Goal: Information Seeking & Learning: Learn about a topic

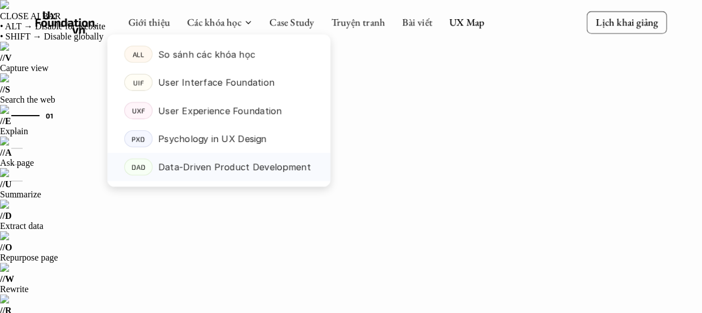
click at [215, 170] on p "Data-Driven Product Development" at bounding box center [234, 167] width 152 height 17
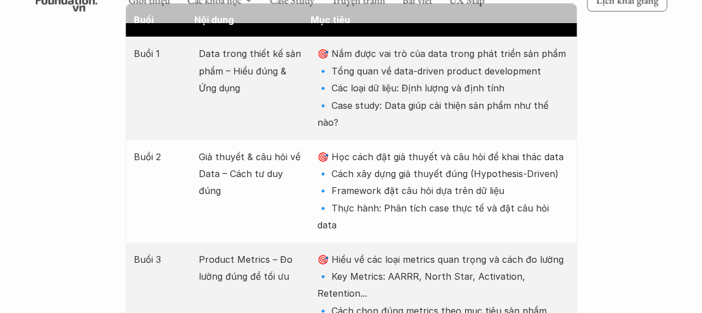
scroll to position [1884, 0]
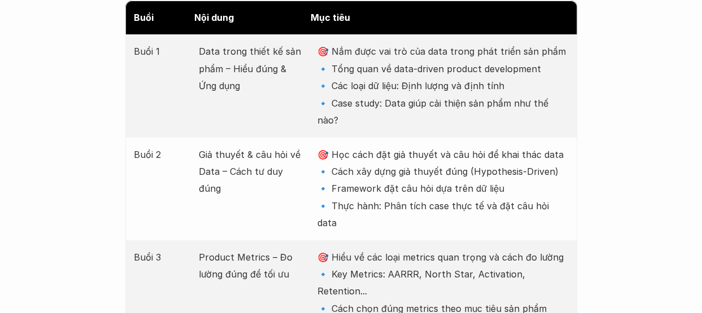
drag, startPoint x: 200, startPoint y: 87, endPoint x: 190, endPoint y: 51, distance: 37.4
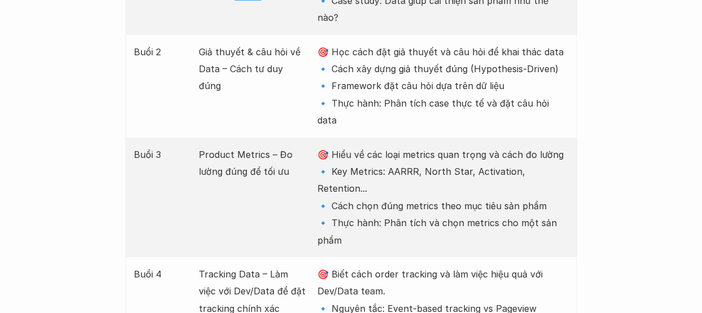
scroll to position [2008, 0]
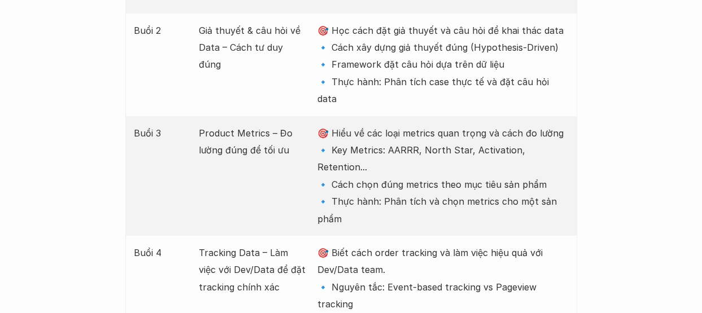
drag, startPoint x: 250, startPoint y: 82, endPoint x: 199, endPoint y: 57, distance: 57.1
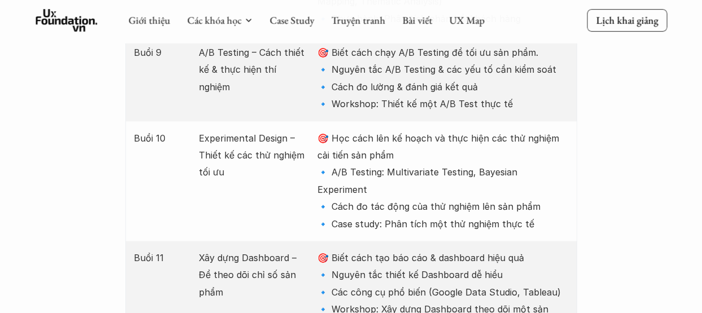
scroll to position [2758, 0]
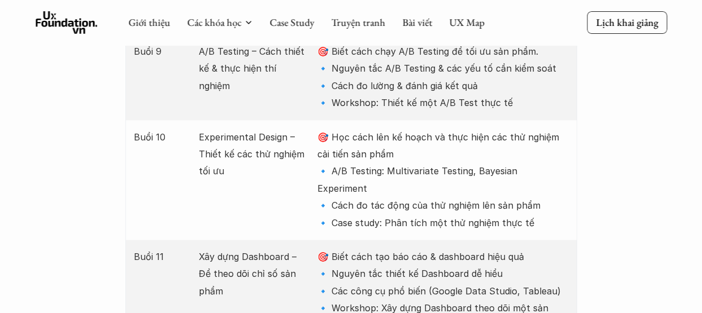
drag, startPoint x: 293, startPoint y: 178, endPoint x: 179, endPoint y: 182, distance: 114.1
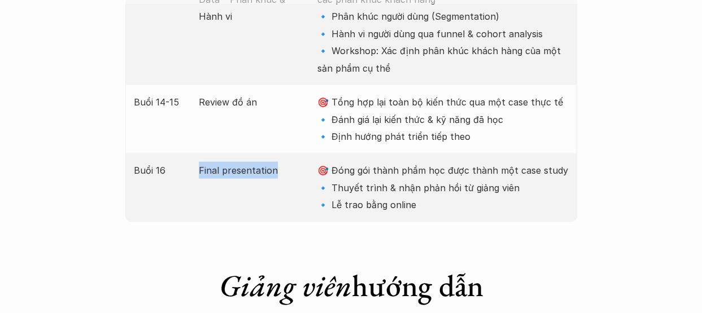
scroll to position [3222, 0]
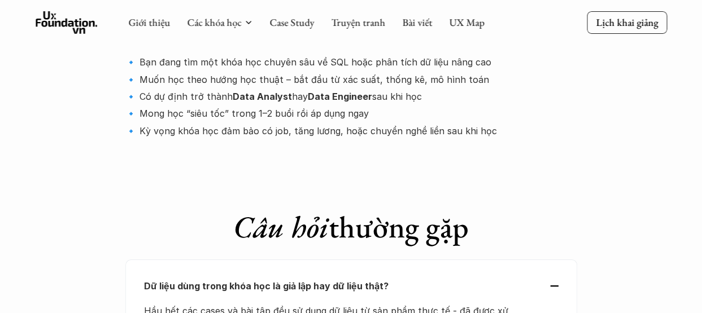
scroll to position [4141, 0]
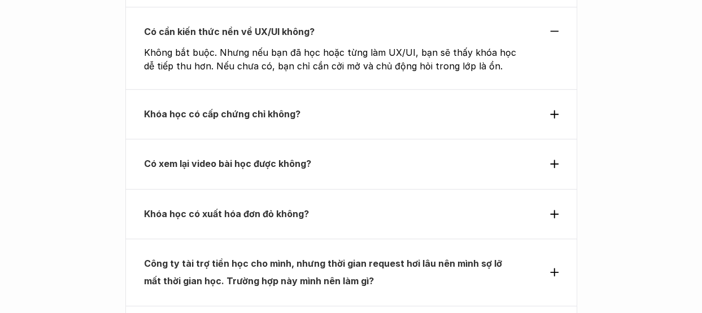
scroll to position [4599, 0]
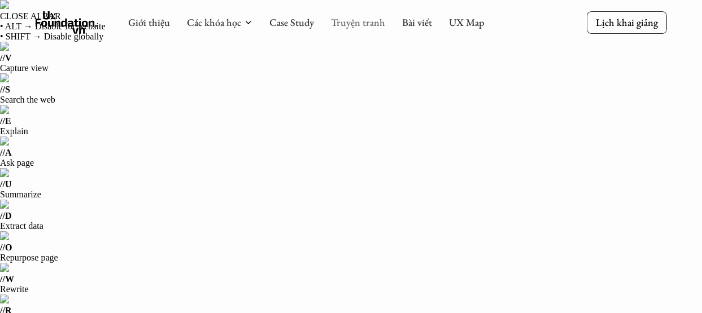
click at [351, 25] on link "Truyện tranh" at bounding box center [358, 22] width 54 height 13
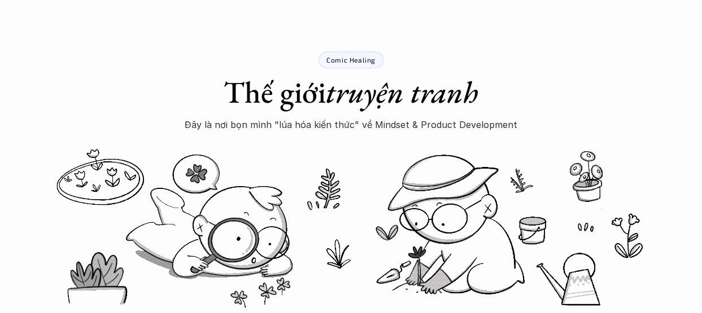
scroll to position [402, 0]
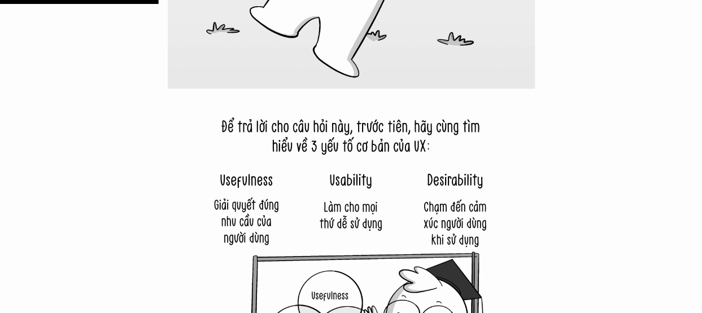
scroll to position [3054, 0]
